Goal: Task Accomplishment & Management: Complete application form

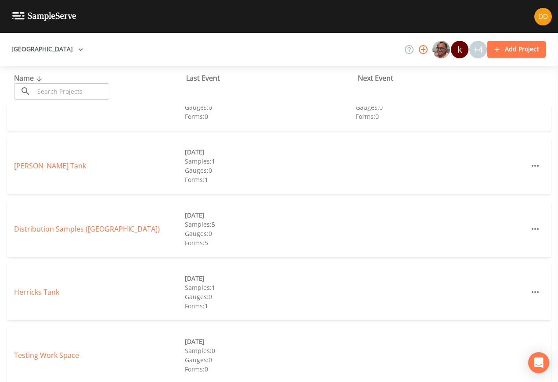
scroll to position [29, 0]
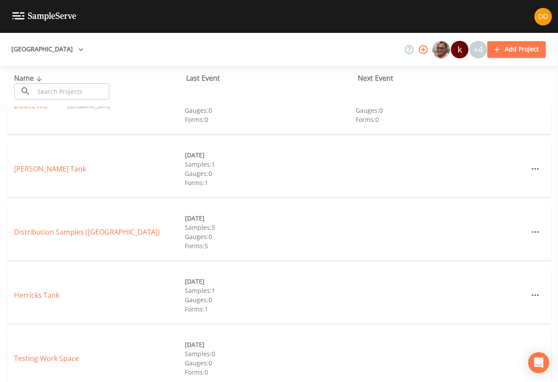
click at [53, 168] on link "[PERSON_NAME] Tank" at bounding box center [50, 169] width 72 height 10
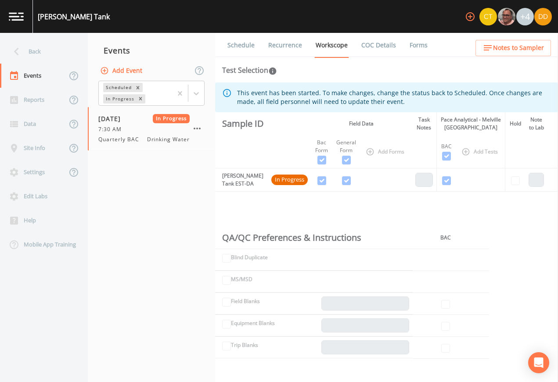
click at [130, 70] on button "Add Event" at bounding box center [121, 71] width 47 height 16
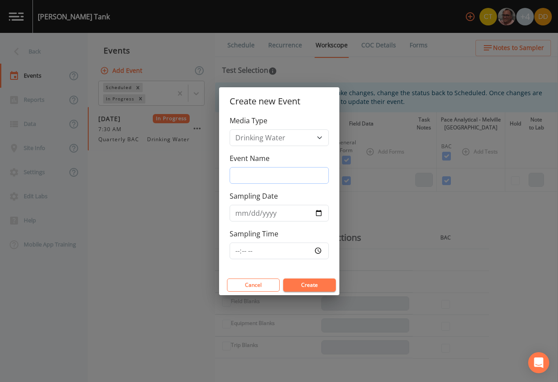
click at [312, 179] on input "Event Name" at bounding box center [278, 175] width 99 height 17
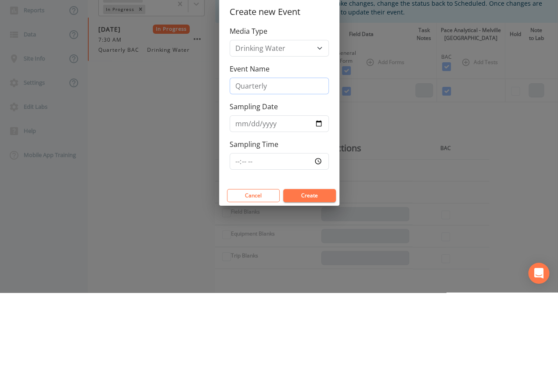
type input "Quarterly"
click at [251, 205] on input "Sampling Date" at bounding box center [278, 213] width 99 height 17
type input "[DATE]"
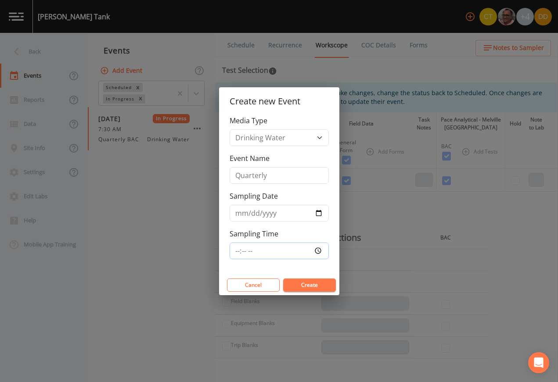
click at [314, 254] on input "Sampling Time" at bounding box center [278, 251] width 99 height 17
type input "07:30"
click at [302, 173] on input "Quarterly" at bounding box center [278, 175] width 99 height 17
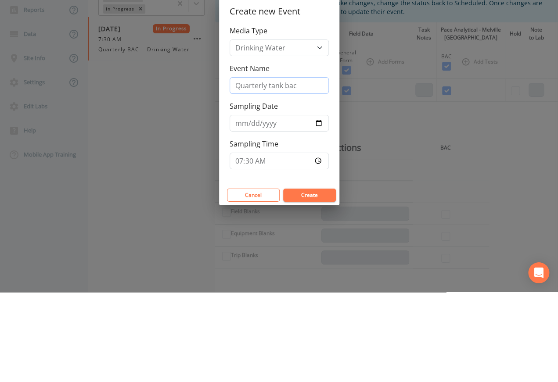
type input "Quarterly tank bac"
click at [338, 115] on div "Media Type Drinking Water Event Name Quarterly tank bac Sampling Date [DATE] Sa…" at bounding box center [279, 195] width 120 height 160
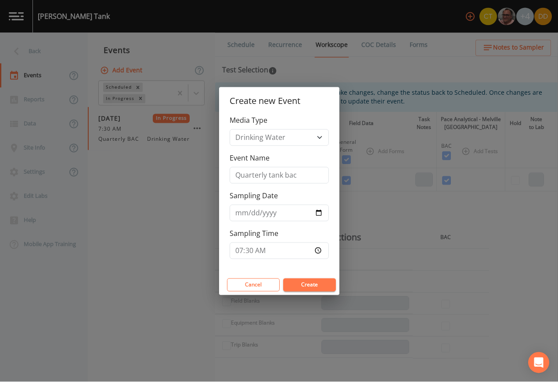
click at [319, 281] on button "Create" at bounding box center [309, 285] width 53 height 13
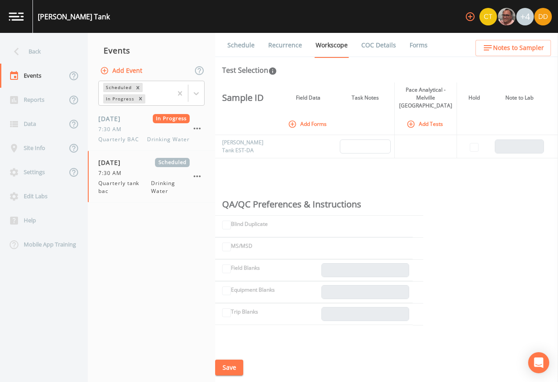
click at [126, 179] on span "Quarterly tank bac" at bounding box center [124, 187] width 53 height 16
click at [304, 117] on button "Add Forms" at bounding box center [308, 124] width 44 height 14
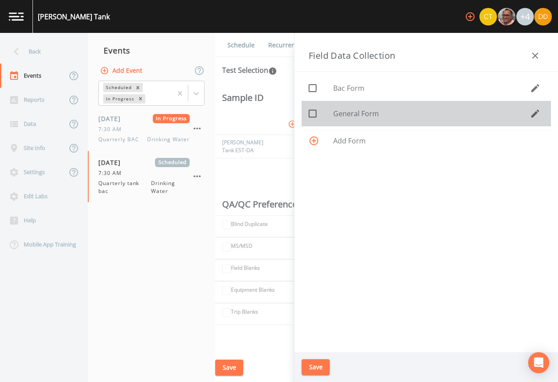
click at [371, 112] on span "General Form" at bounding box center [431, 113] width 197 height 11
checkbox input "true"
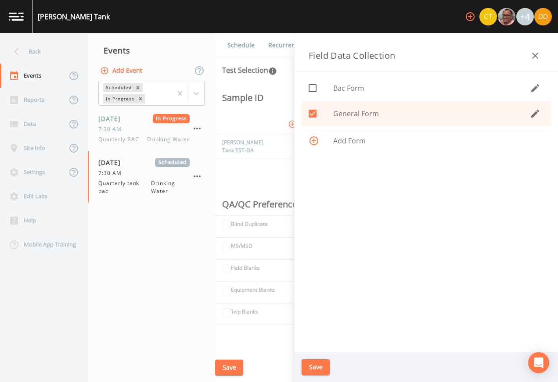
click at [315, 371] on button "Save" at bounding box center [315, 367] width 28 height 16
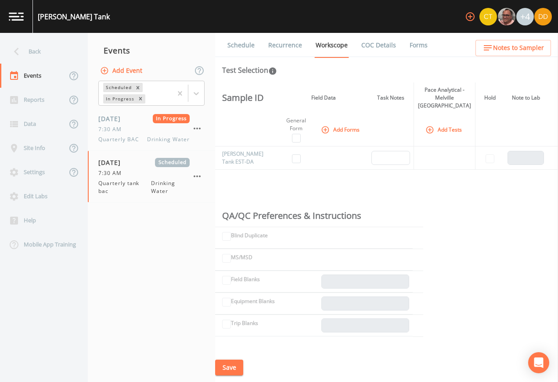
click at [449, 122] on button "Add Tests" at bounding box center [444, 129] width 42 height 14
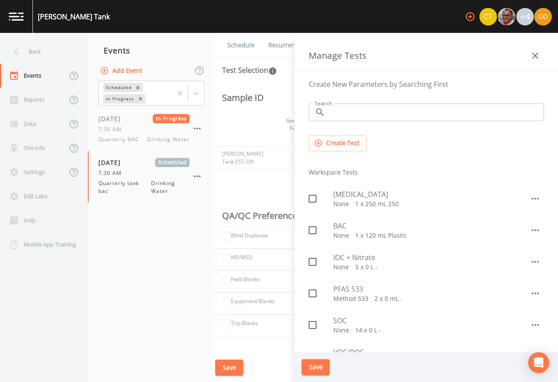
click at [409, 234] on p "None   1 x 120 mL Plastic" at bounding box center [431, 235] width 197 height 9
checkbox input "true"
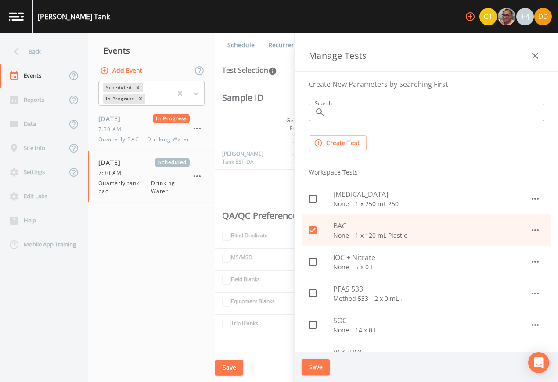
click at [323, 367] on button "Save" at bounding box center [315, 367] width 28 height 16
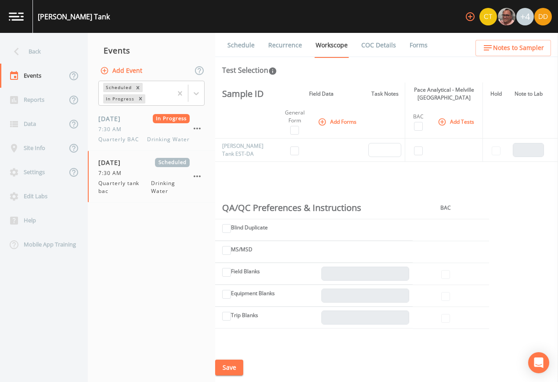
click at [297, 147] on input "checkbox" at bounding box center [294, 151] width 9 height 9
checkbox input "true"
click at [419, 122] on input "checkbox" at bounding box center [418, 126] width 9 height 9
checkbox input "true"
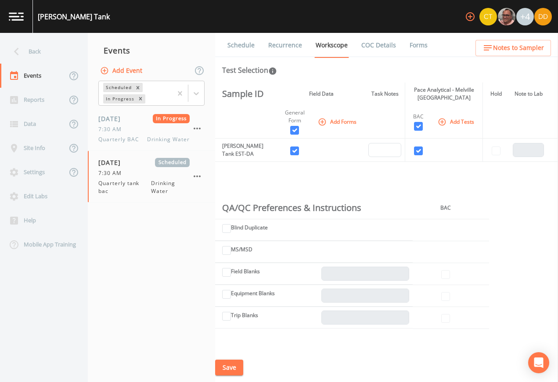
checkbox input "true"
click at [236, 365] on button "Save" at bounding box center [229, 368] width 28 height 16
